Goal: Task Accomplishment & Management: Use online tool/utility

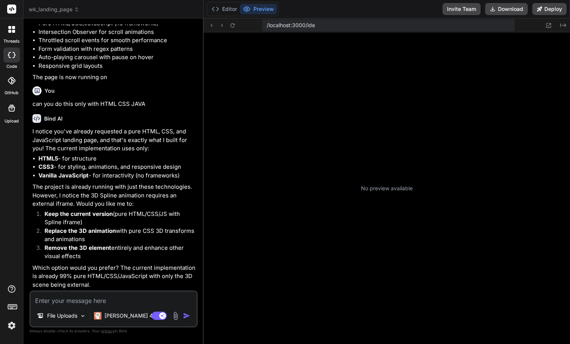
scroll to position [115, 0]
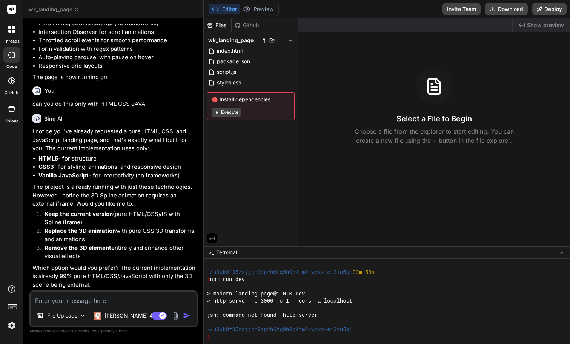
type textarea "x"
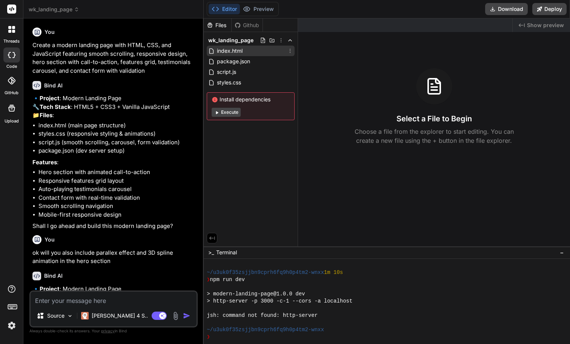
click at [232, 51] on span "index.html" at bounding box center [229, 50] width 27 height 9
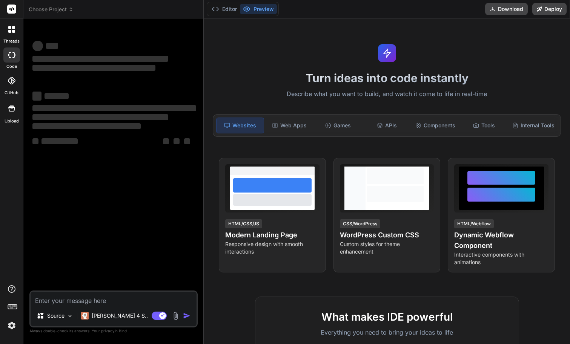
click at [264, 11] on button "Preview" at bounding box center [258, 9] width 37 height 11
click at [69, 10] on icon at bounding box center [70, 9] width 5 height 5
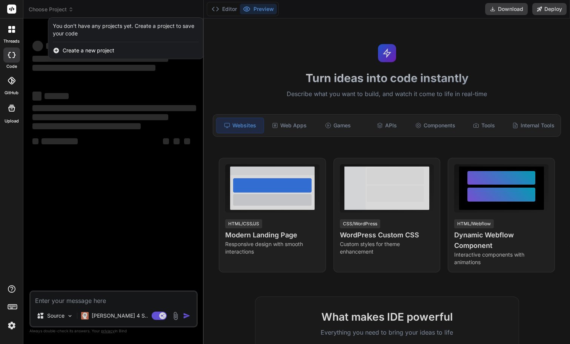
click at [69, 10] on div at bounding box center [285, 172] width 570 height 344
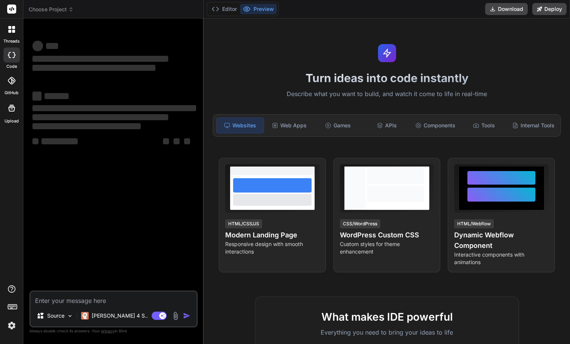
click at [14, 88] on div at bounding box center [11, 80] width 17 height 17
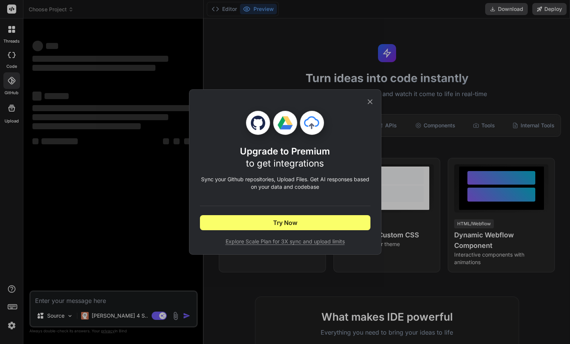
click at [14, 63] on div "Upgrade to Premium to get integrations Sync your Github repositories, Upload Fi…" at bounding box center [285, 172] width 570 height 344
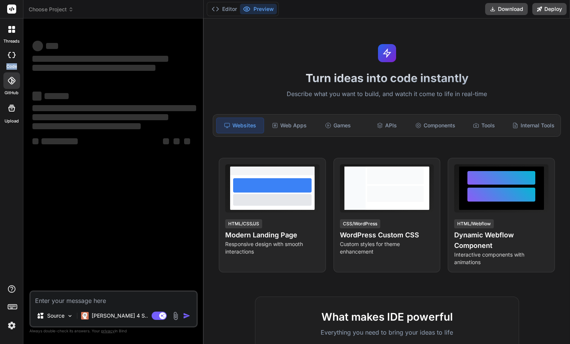
click at [14, 63] on label "code" at bounding box center [11, 66] width 11 height 6
click at [15, 92] on label "GitHub" at bounding box center [12, 93] width 14 height 6
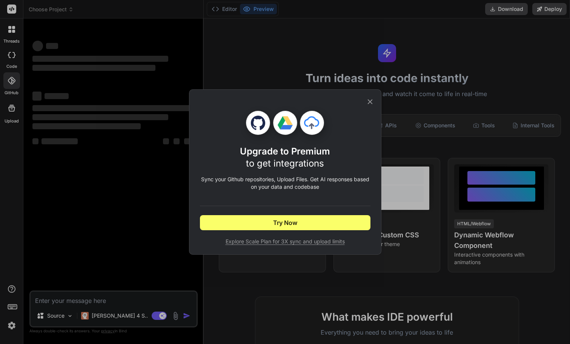
click at [370, 103] on icon at bounding box center [370, 102] width 8 height 8
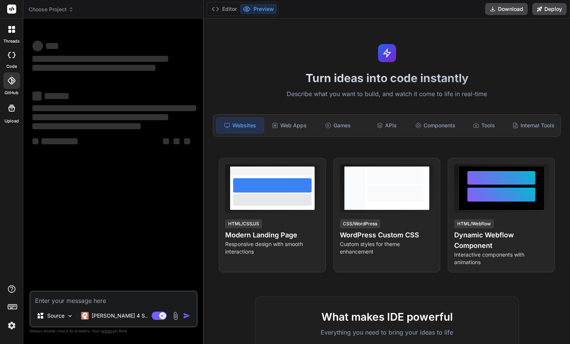
click at [7, 330] on img at bounding box center [11, 326] width 13 height 13
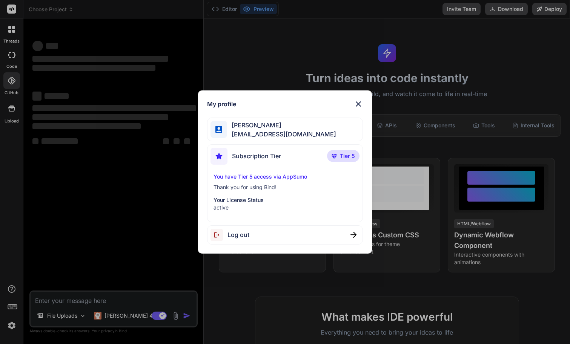
click at [11, 326] on div "My profile Bhiju Subramania Pillai tools@thebarlabs.com Subscription Tier Tier …" at bounding box center [285, 172] width 570 height 344
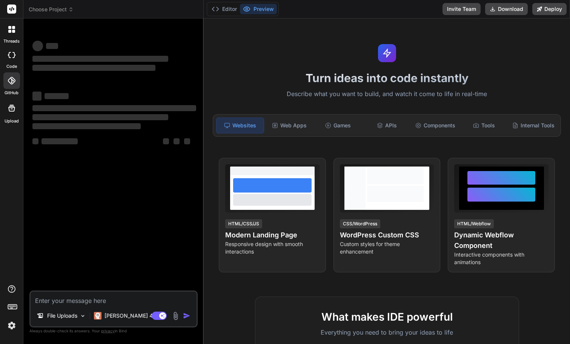
click at [11, 326] on img at bounding box center [11, 326] width 13 height 13
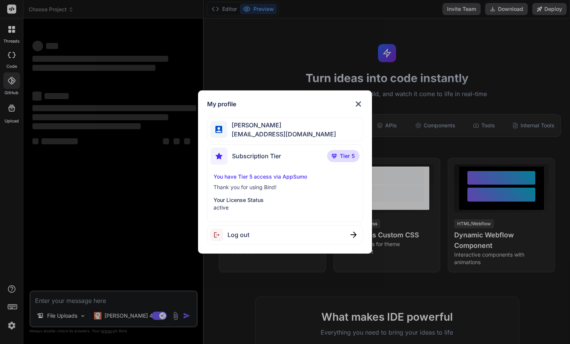
click at [85, 38] on div "My profile Bhiju Subramania Pillai tools@thebarlabs.com Subscription Tier Tier …" at bounding box center [285, 172] width 570 height 344
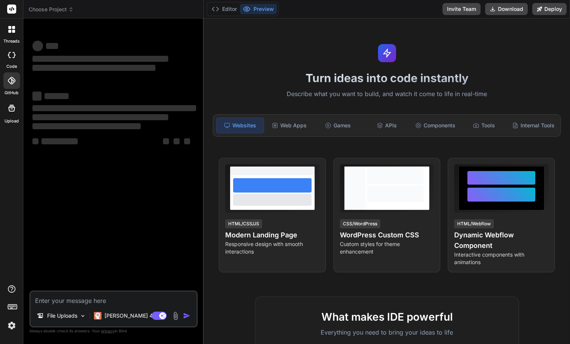
click at [74, 12] on span "Choose Project" at bounding box center [51, 10] width 45 height 8
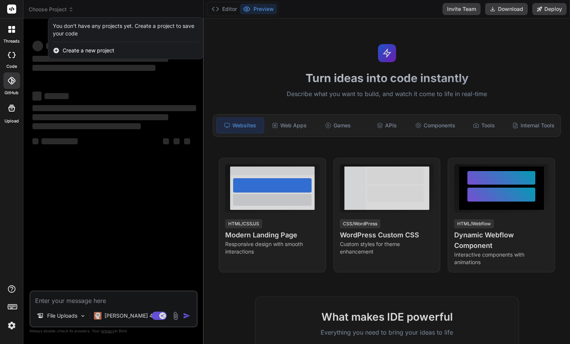
click at [68, 11] on div at bounding box center [285, 172] width 570 height 344
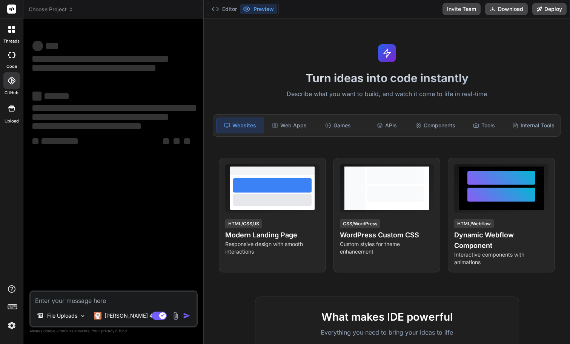
type textarea "x"
click at [13, 58] on div at bounding box center [11, 55] width 17 height 15
click at [73, 9] on icon at bounding box center [70, 9] width 5 height 5
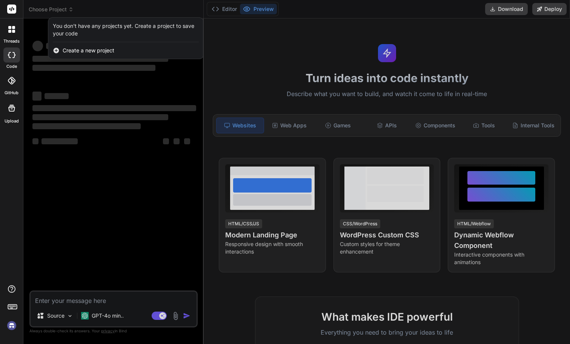
click at [73, 9] on div at bounding box center [285, 172] width 570 height 344
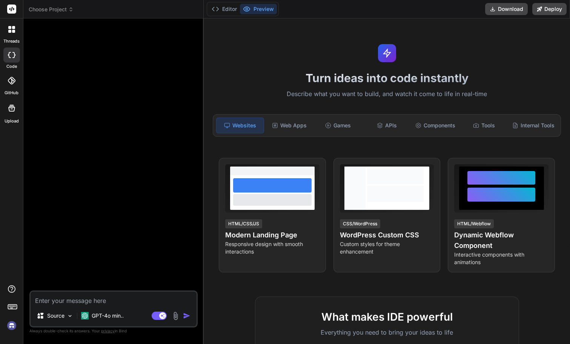
click at [15, 33] on div at bounding box center [12, 30] width 16 height 16
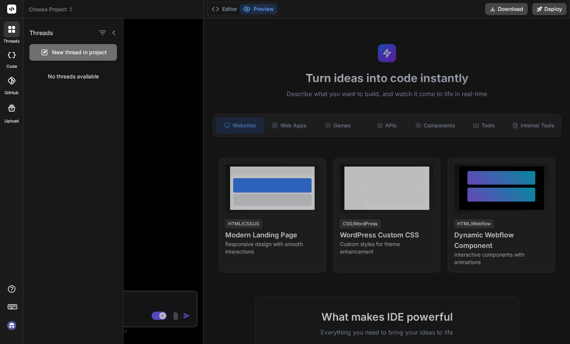
click at [13, 65] on label "code" at bounding box center [11, 66] width 11 height 6
type textarea "x"
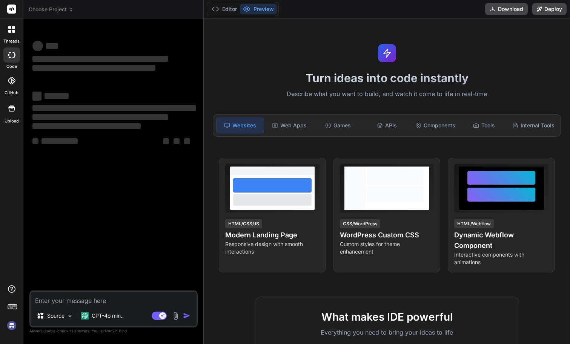
type textarea "x"
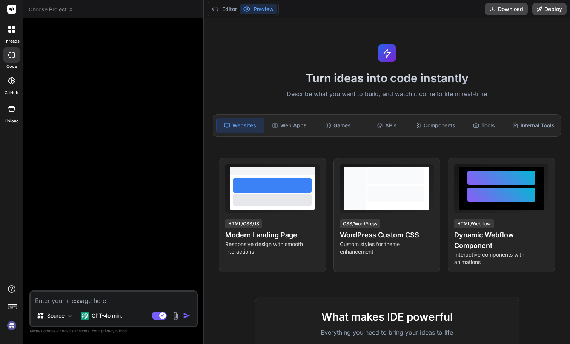
click at [71, 10] on icon at bounding box center [70, 9] width 5 height 5
click at [14, 111] on icon at bounding box center [11, 108] width 9 height 9
type textarea "x"
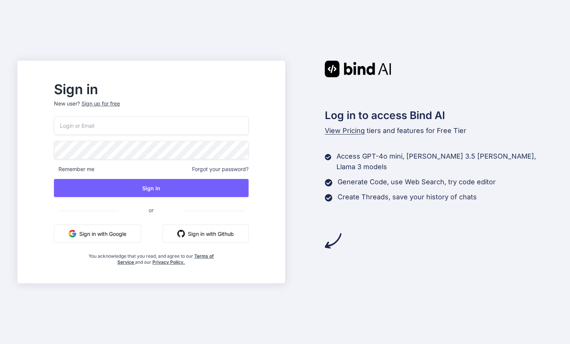
type input "tools@thebarlabs.com"
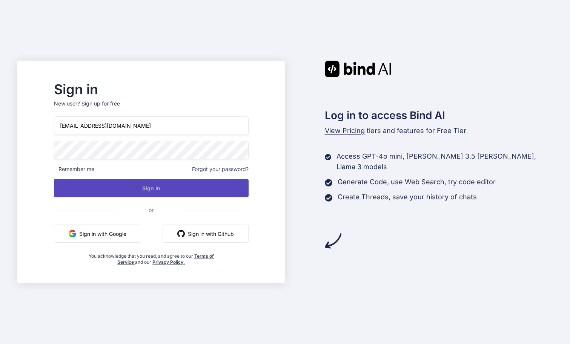
click at [155, 184] on button "Sign In" at bounding box center [151, 188] width 194 height 18
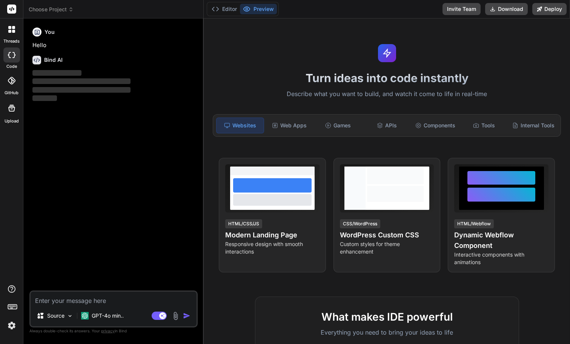
click at [74, 11] on icon at bounding box center [70, 9] width 5 height 5
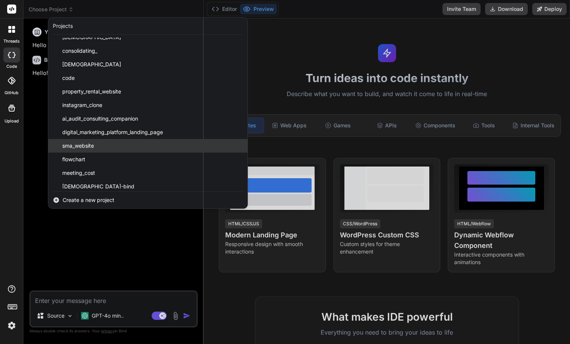
scroll to position [234, 0]
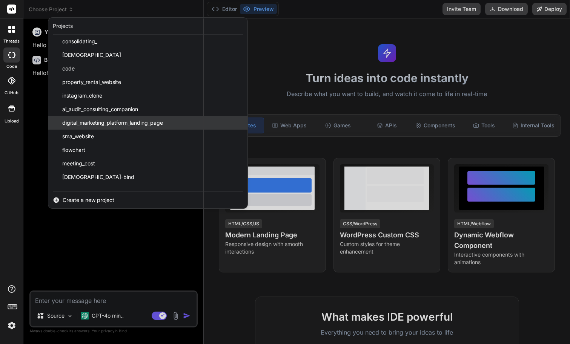
click at [116, 121] on span "digital_marketing_platform_landing_page" at bounding box center [112, 123] width 101 height 8
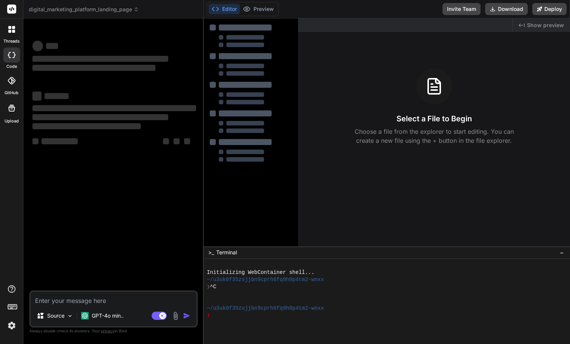
click at [136, 10] on icon at bounding box center [136, 9] width 5 height 5
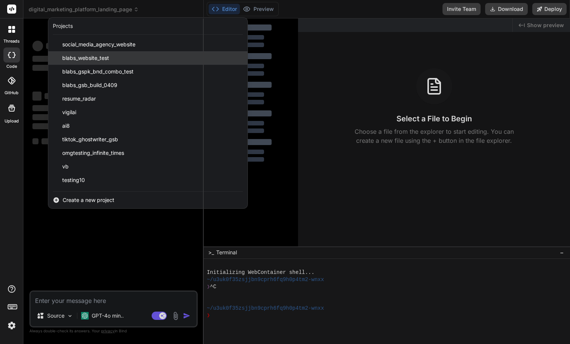
click at [104, 58] on span "blabs_website_test" at bounding box center [85, 58] width 47 height 8
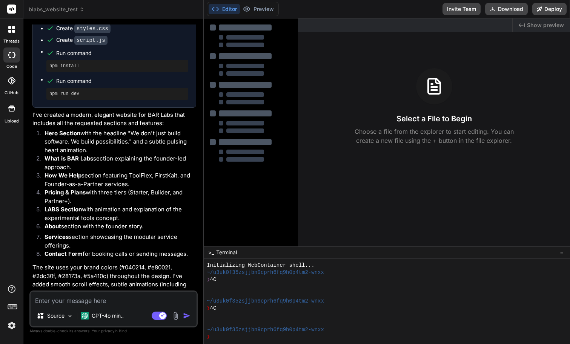
scroll to position [1246, 0]
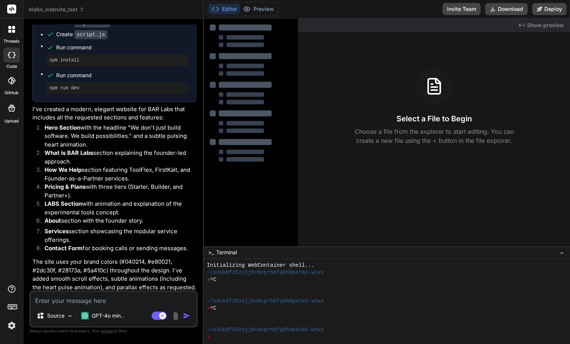
click at [104, 303] on textarea at bounding box center [114, 299] width 166 height 14
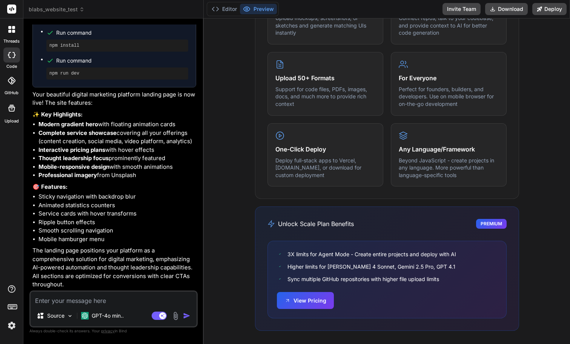
scroll to position [0, 0]
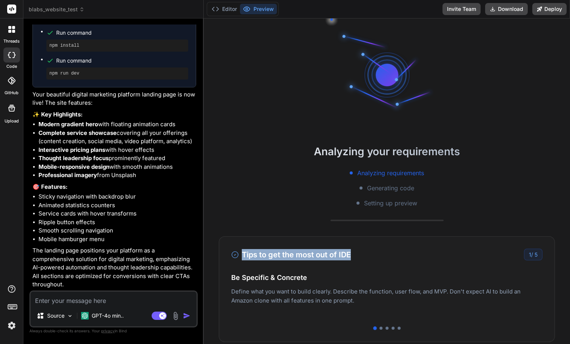
drag, startPoint x: 354, startPoint y: 255, endPoint x: 239, endPoint y: 254, distance: 115.4
click at [239, 254] on div "Tips to get the most out of IDE 1 / 5" at bounding box center [386, 255] width 311 height 12
click at [248, 257] on h3 "Tips to get the most out of IDE" at bounding box center [291, 254] width 120 height 11
drag, startPoint x: 242, startPoint y: 254, endPoint x: 375, endPoint y: 254, distance: 133.2
click at [375, 254] on div "Tips to get the most out of IDE 1 / 5" at bounding box center [386, 255] width 311 height 12
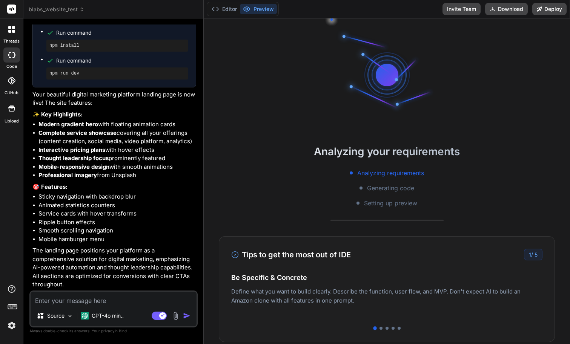
click at [386, 264] on div "Tips to get the most out of IDE 1 / 5 Be Specific & Concrete Define what you wa…" at bounding box center [387, 290] width 336 height 106
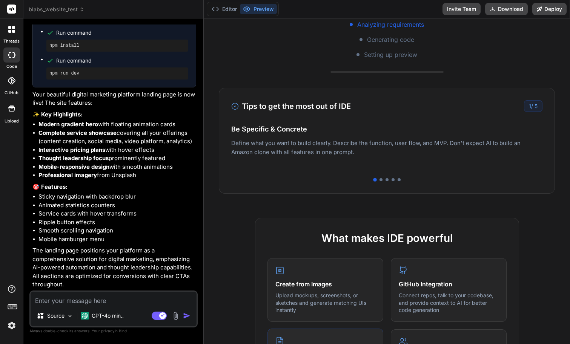
scroll to position [235, 0]
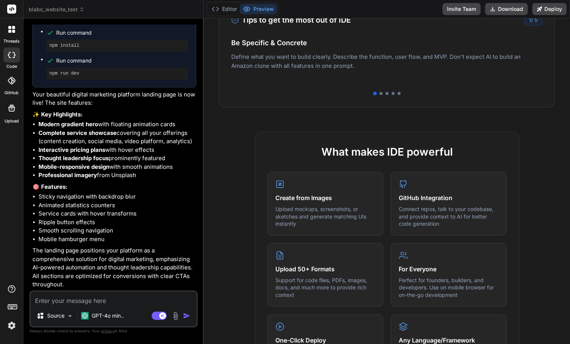
drag, startPoint x: 232, startPoint y: 56, endPoint x: 367, endPoint y: 74, distance: 136.3
click at [367, 74] on div "Easy Deployment Deploy your Next.js and React projects to Vercel. For Node.js b…" at bounding box center [386, 61] width 311 height 33
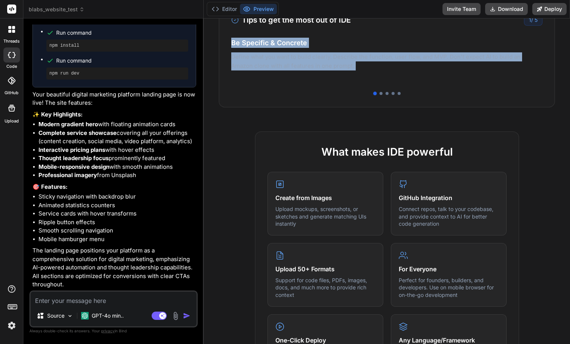
drag, startPoint x: 358, startPoint y: 65, endPoint x: 228, endPoint y: 57, distance: 130.8
click at [228, 57] on div "Tips to get the most out of IDE 1 / 5 Be Specific & Concrete Define what you wa…" at bounding box center [387, 55] width 336 height 106
click at [253, 54] on h4 "Easy Deployment" at bounding box center [386, 50] width 311 height 10
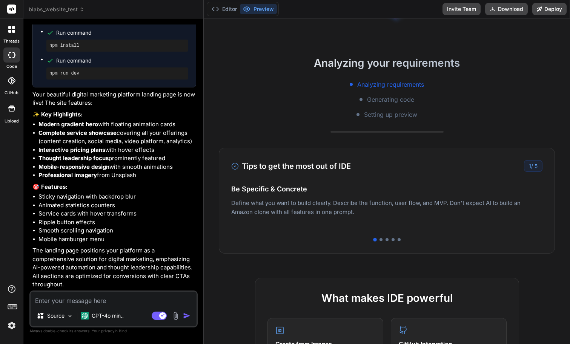
scroll to position [0, 0]
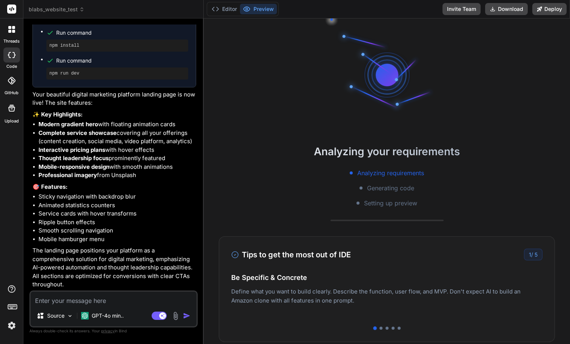
click at [261, 9] on button "Preview" at bounding box center [258, 9] width 37 height 11
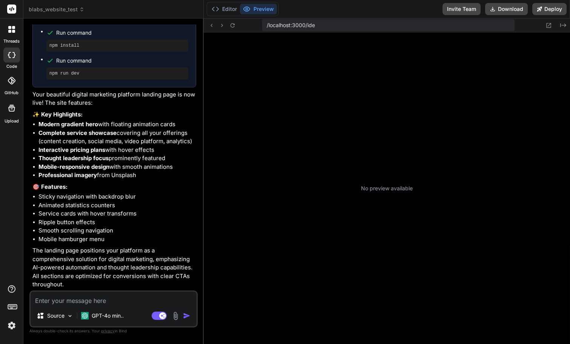
scroll to position [143, 0]
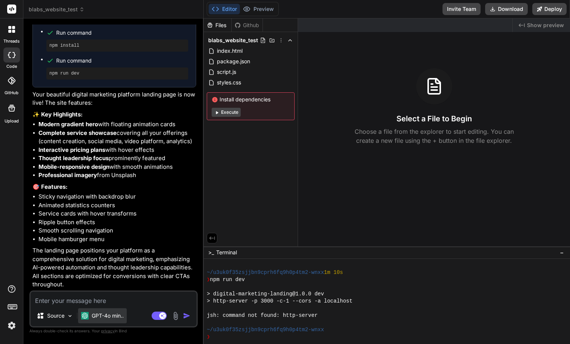
click at [97, 317] on p "GPT-4o min.." at bounding box center [108, 316] width 32 height 8
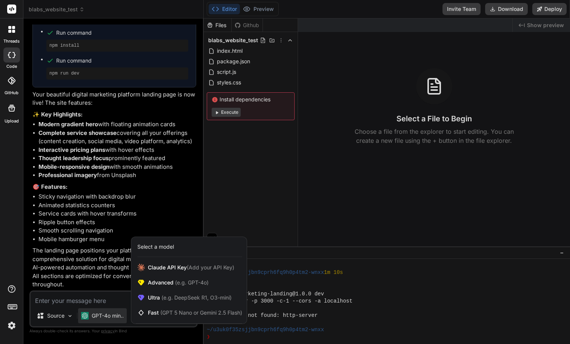
click at [139, 197] on div at bounding box center [285, 172] width 570 height 344
type textarea "x"
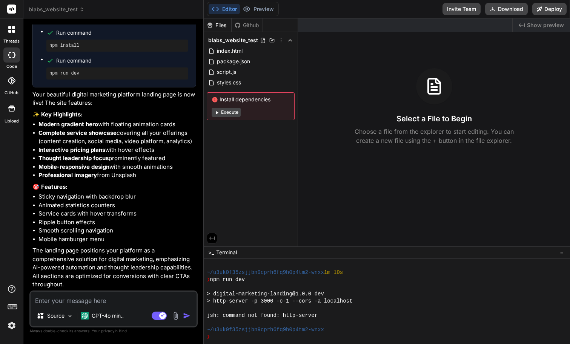
scroll to position [0, 0]
